Goal: Task Accomplishment & Management: Manage account settings

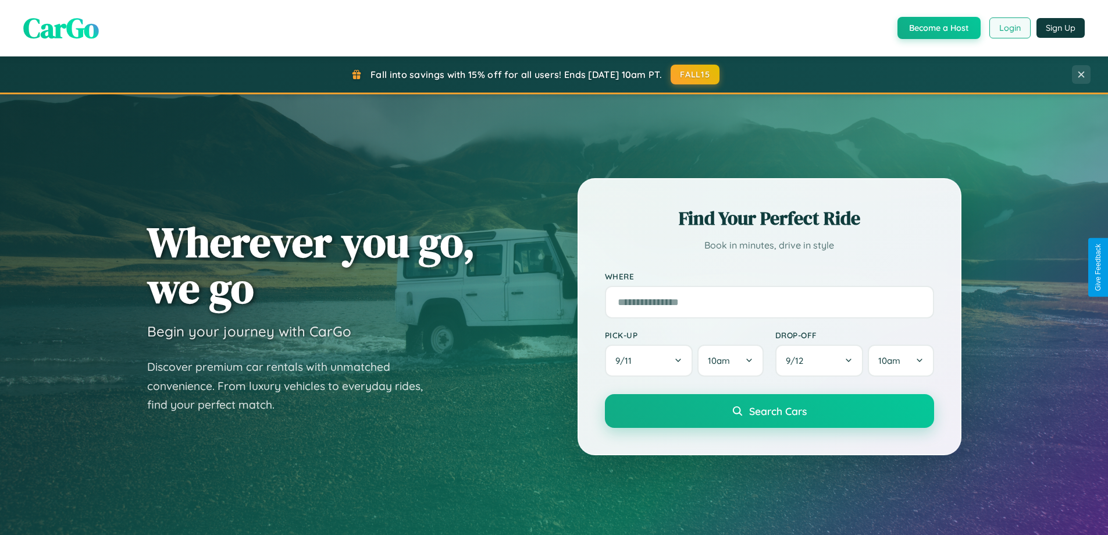
click at [1009, 28] on button "Login" at bounding box center [1009, 27] width 41 height 21
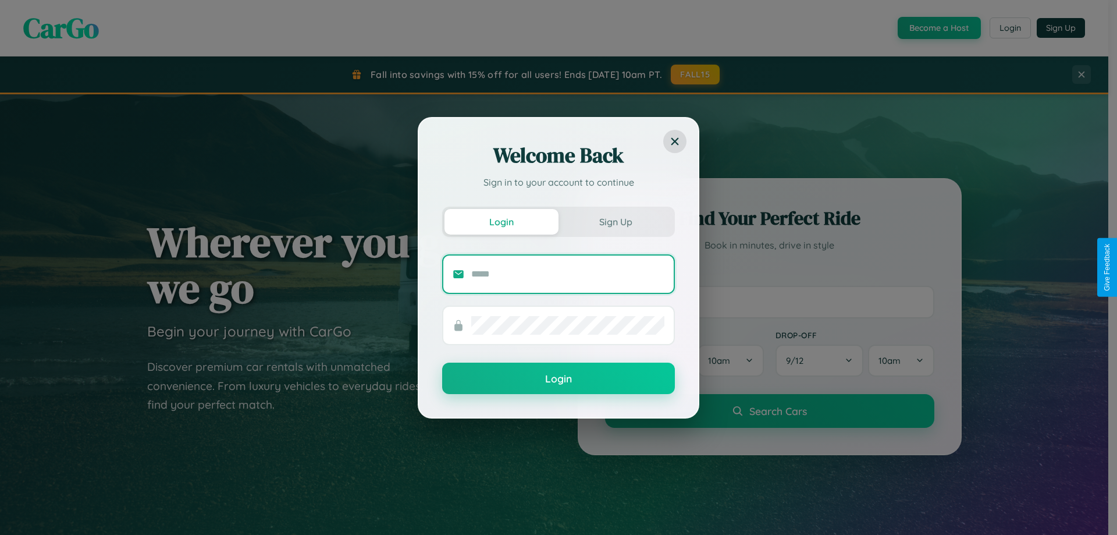
click at [568, 273] on input "text" at bounding box center [567, 274] width 193 height 19
type input "**********"
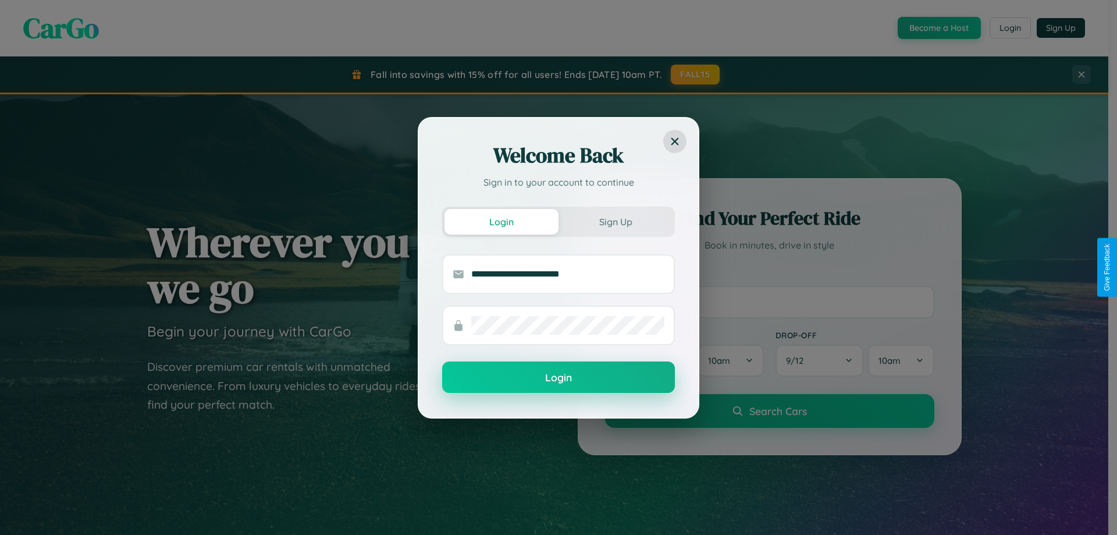
click at [558, 377] on button "Login" at bounding box center [558, 376] width 233 height 31
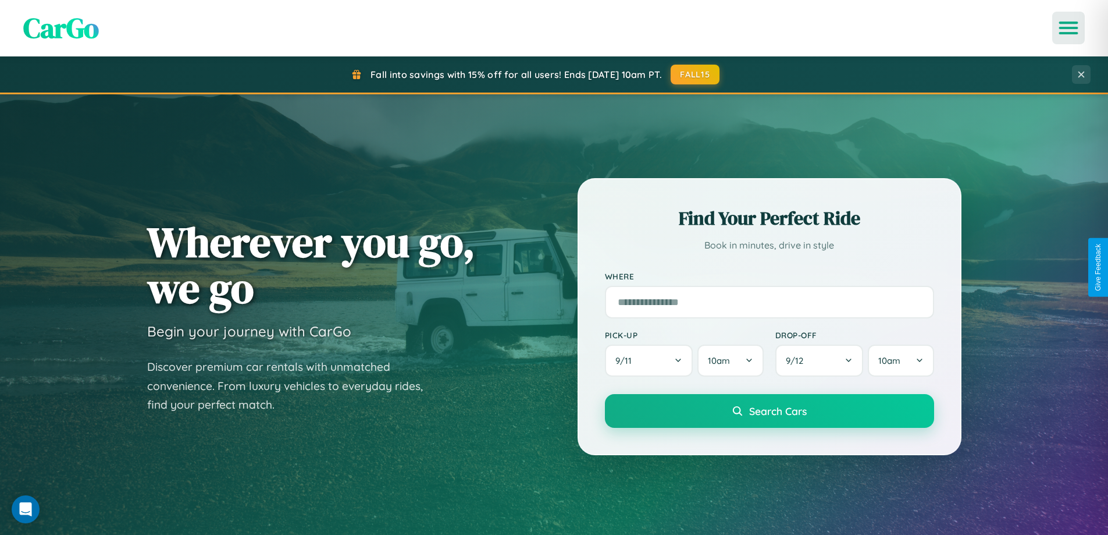
click at [1068, 28] on icon "Open menu" at bounding box center [1068, 28] width 17 height 10
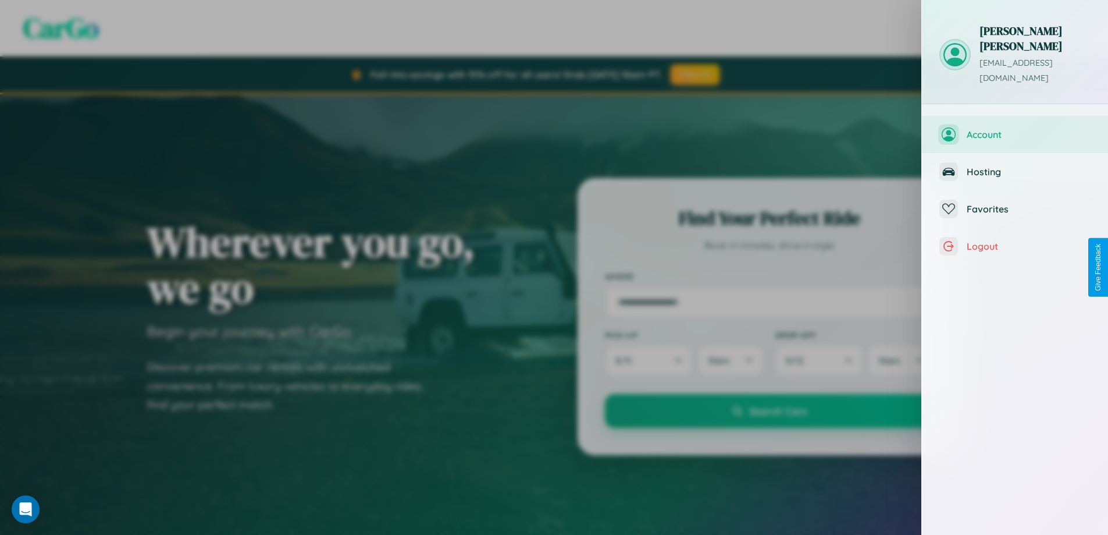
click at [1015, 129] on span "Account" at bounding box center [1029, 135] width 124 height 12
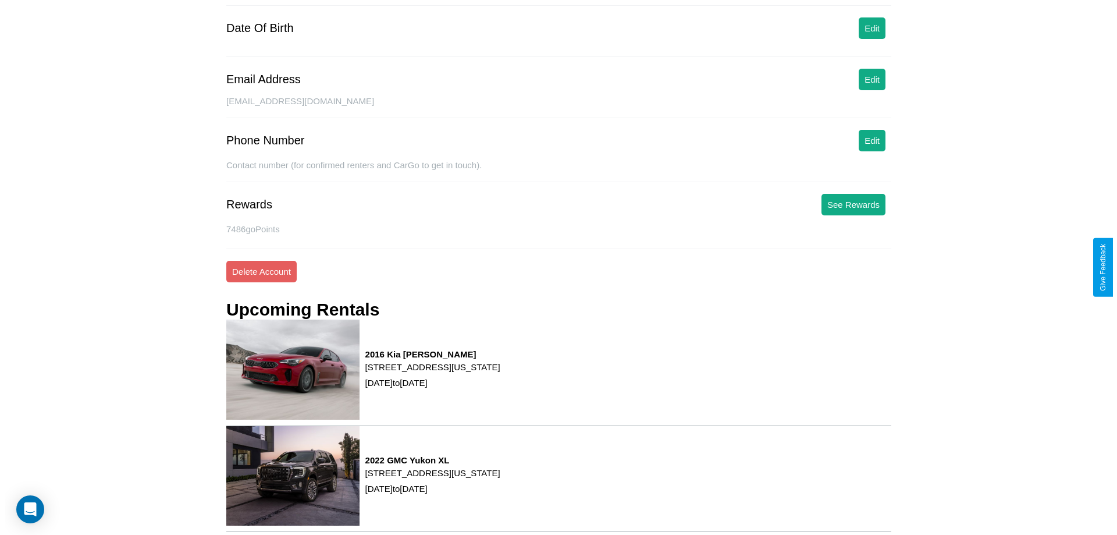
scroll to position [148, 0]
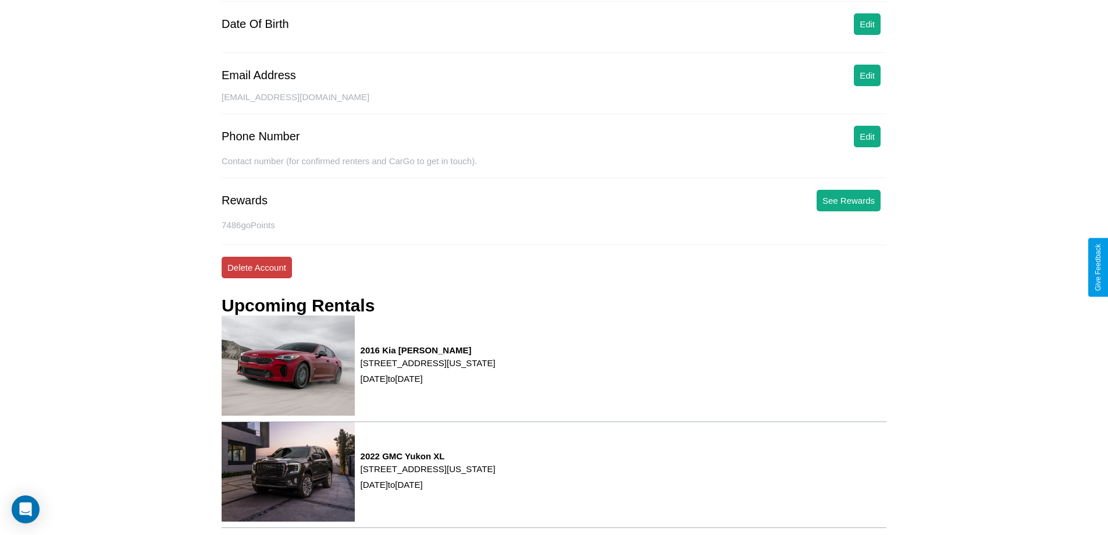
click at [256, 267] on button "Delete Account" at bounding box center [257, 267] width 70 height 22
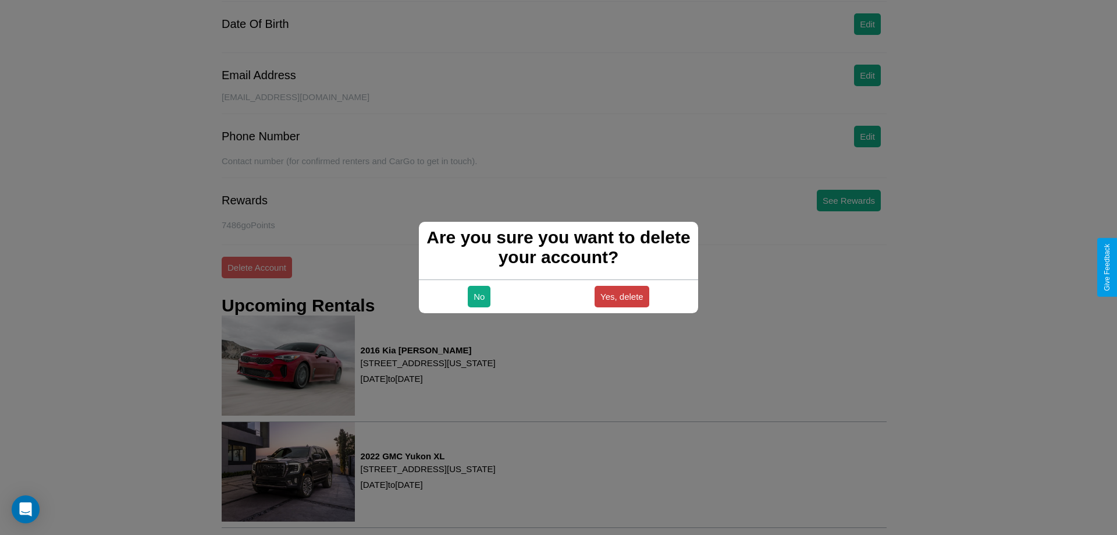
click at [621, 296] on button "Yes, delete" at bounding box center [621, 297] width 55 height 22
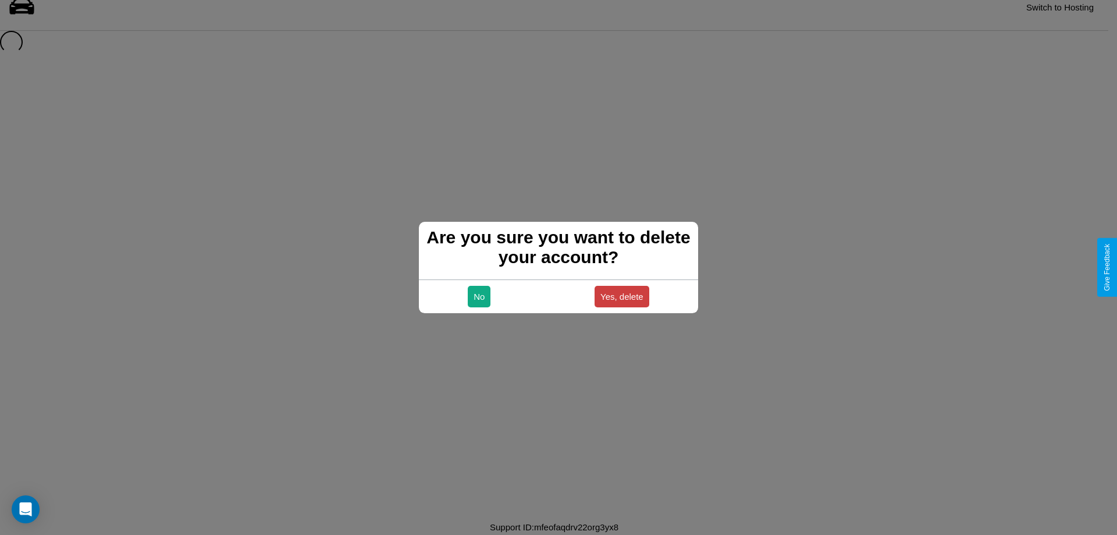
scroll to position [16, 0]
